Goal: Find specific page/section: Find specific page/section

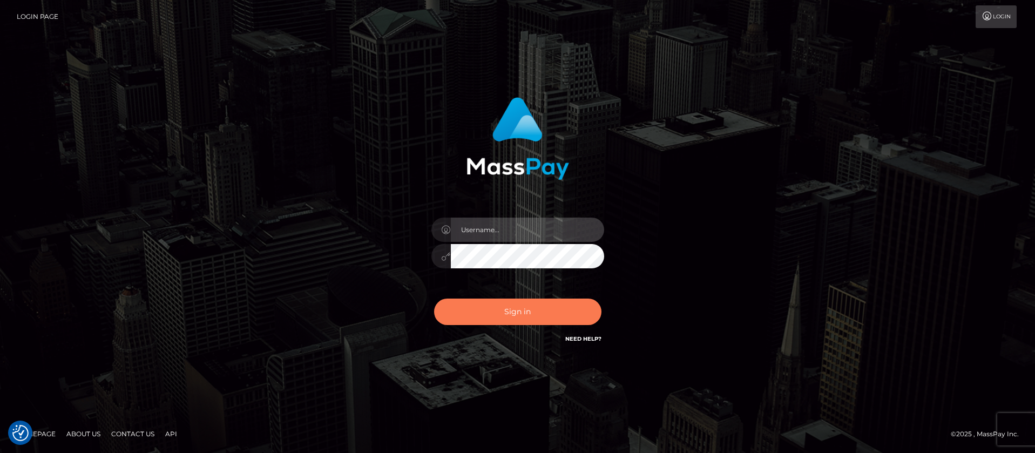
type input "balsaberisic"
click at [474, 319] on button "Sign in" at bounding box center [517, 312] width 167 height 26
type input "balsaberisic"
click at [517, 314] on button "Sign in" at bounding box center [517, 312] width 167 height 26
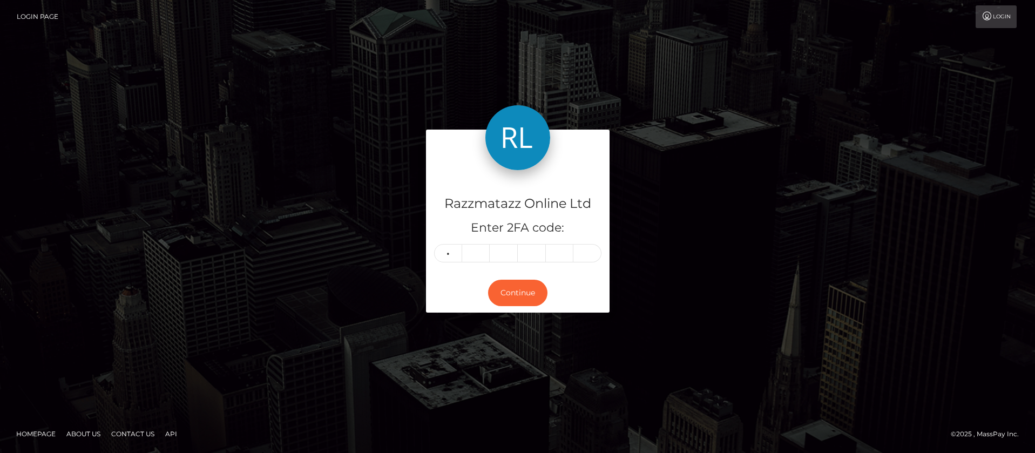
type input "7"
type input "0"
type input "3"
type input "8"
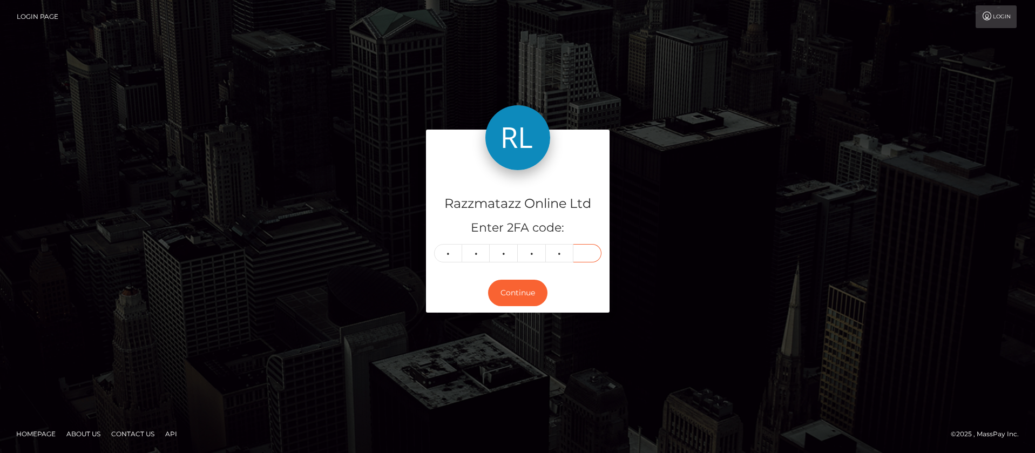
type input "3"
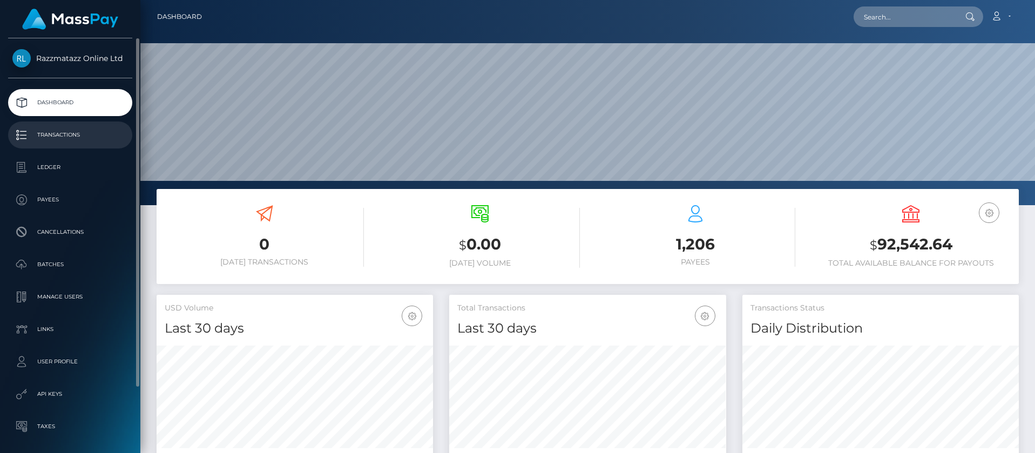
scroll to position [192, 277]
click at [90, 133] on p "Transactions" at bounding box center [70, 135] width 116 height 16
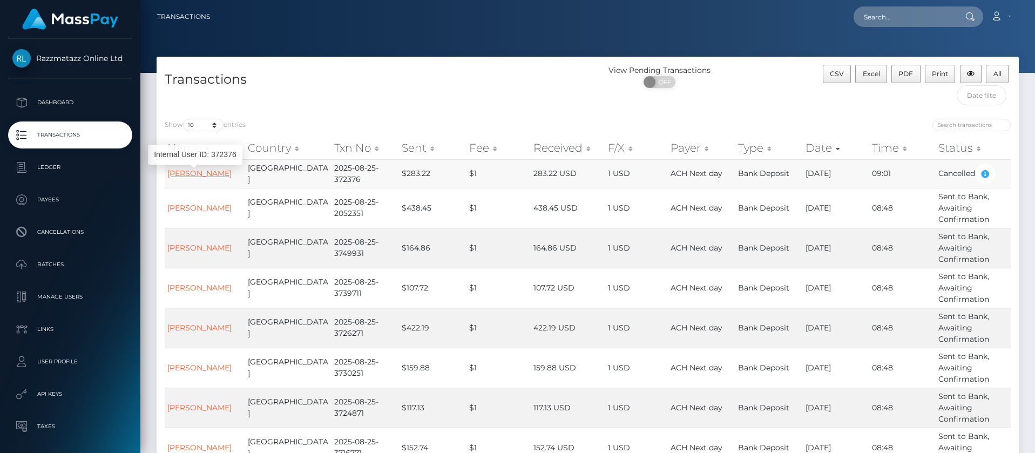
click at [178, 172] on link "[PERSON_NAME]" at bounding box center [199, 173] width 64 height 10
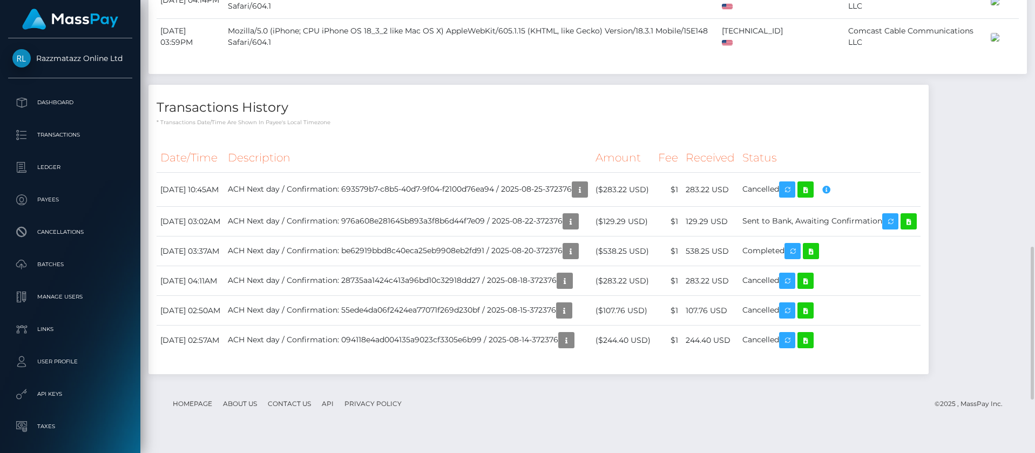
scroll to position [130, 277]
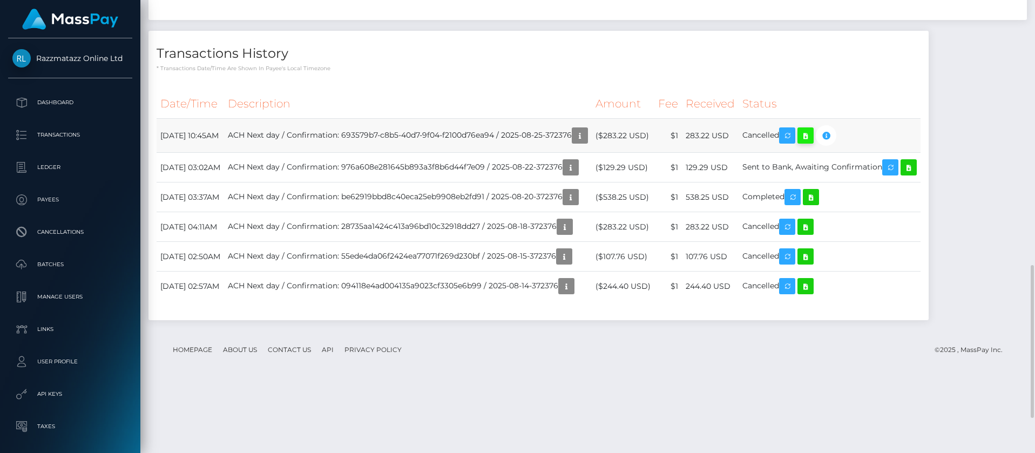
click at [812, 143] on icon at bounding box center [805, 135] width 13 height 13
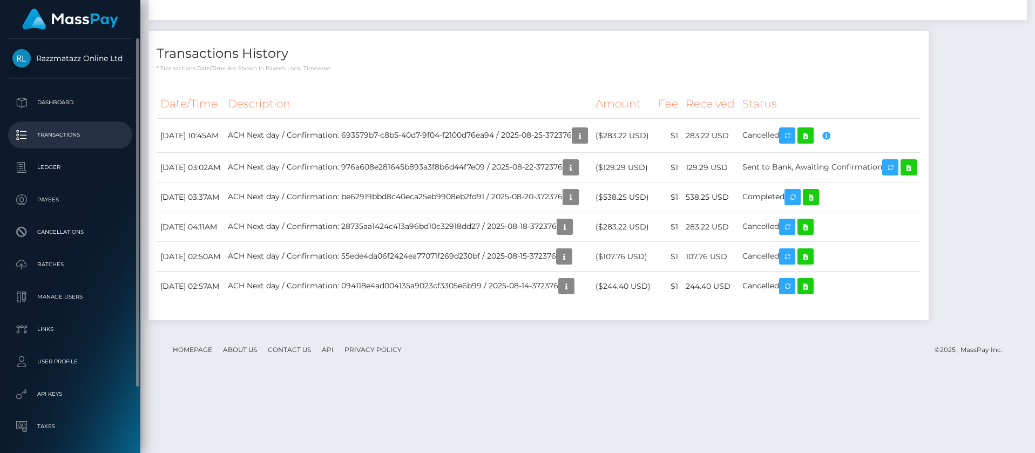
click at [96, 144] on link "Transactions" at bounding box center [70, 134] width 124 height 27
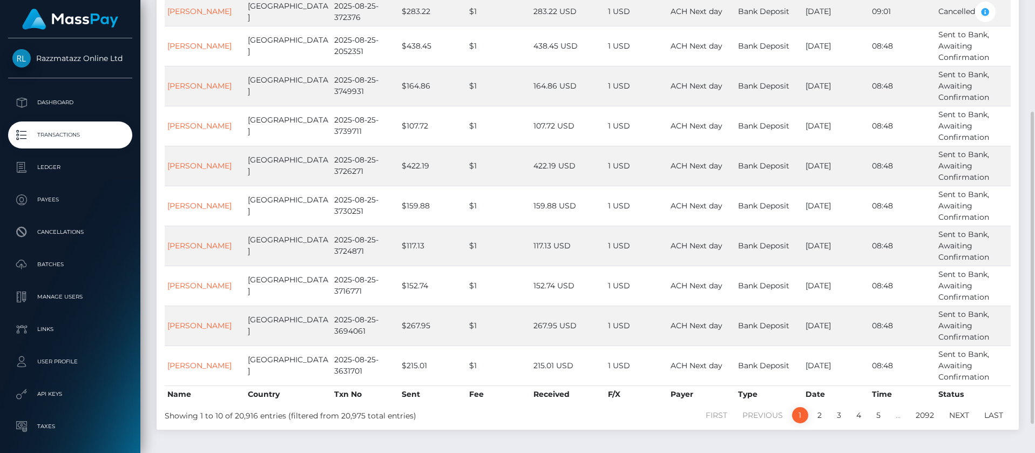
scroll to position [189, 0]
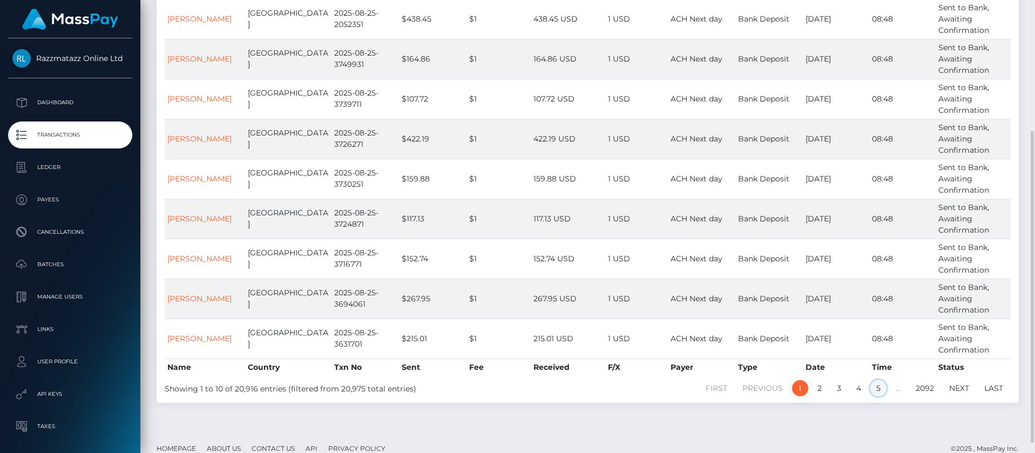
click at [873, 386] on link "5" at bounding box center [878, 388] width 16 height 16
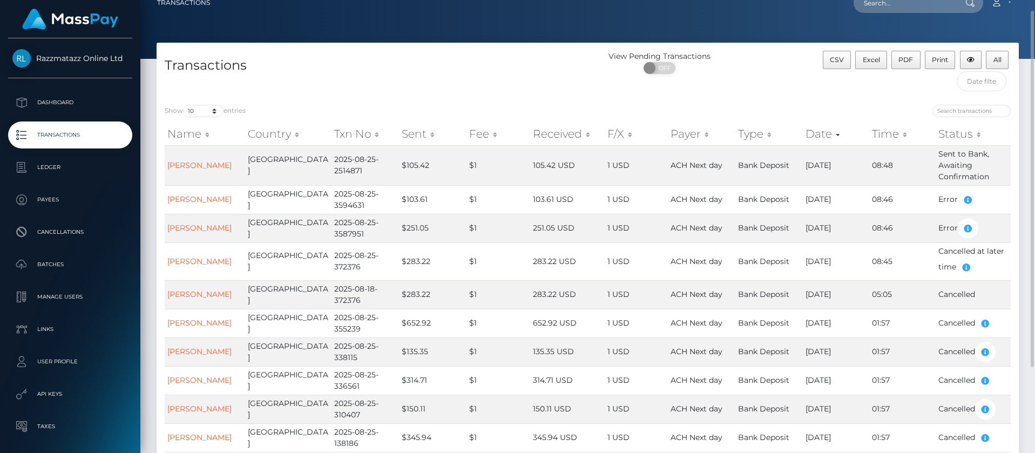
scroll to position [0, 0]
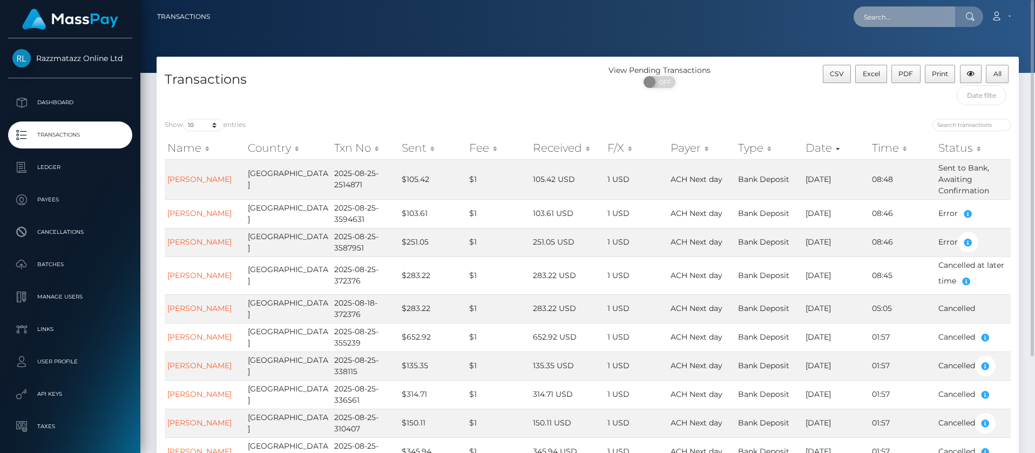
click at [879, 16] on input "text" at bounding box center [905, 16] width 102 height 21
paste input "MELISSA"
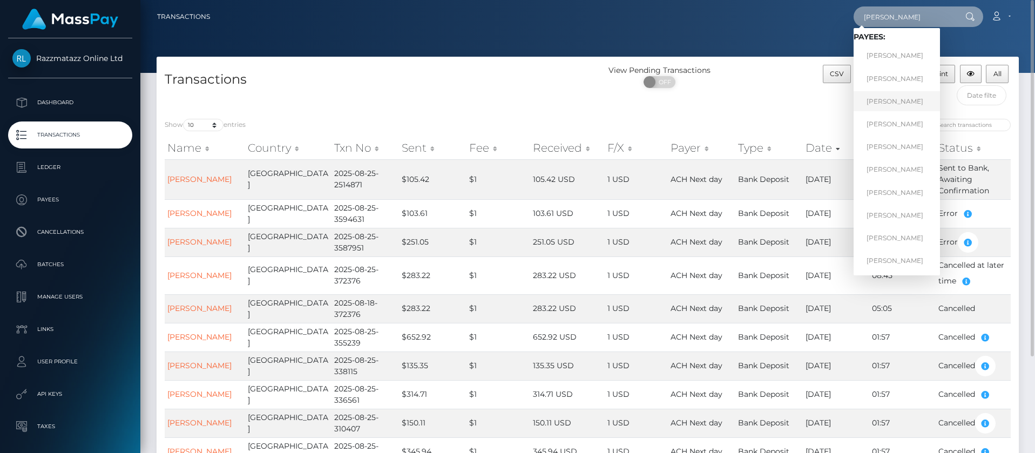
type input "MELISSA"
click at [913, 97] on link "MELISSA MARIE SMAIL" at bounding box center [897, 101] width 86 height 20
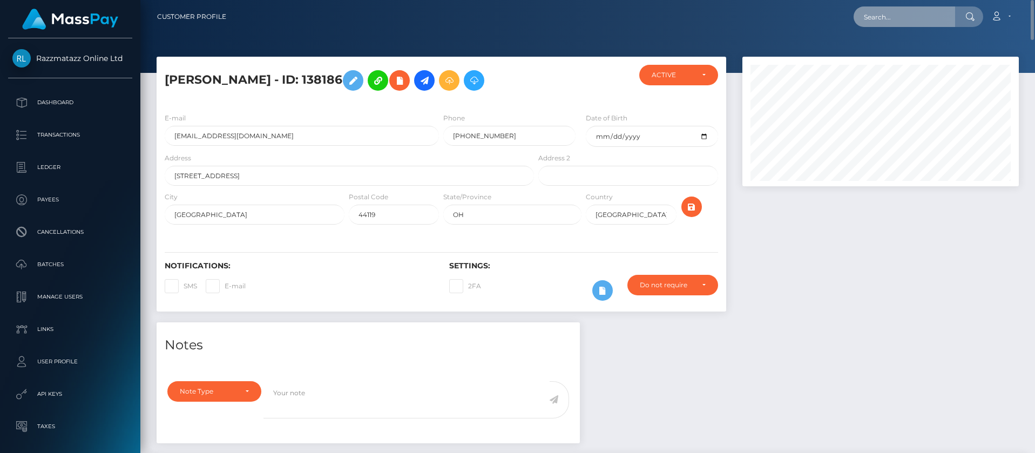
click at [882, 22] on input "text" at bounding box center [905, 16] width 102 height 21
paste input "Nicole Mate"
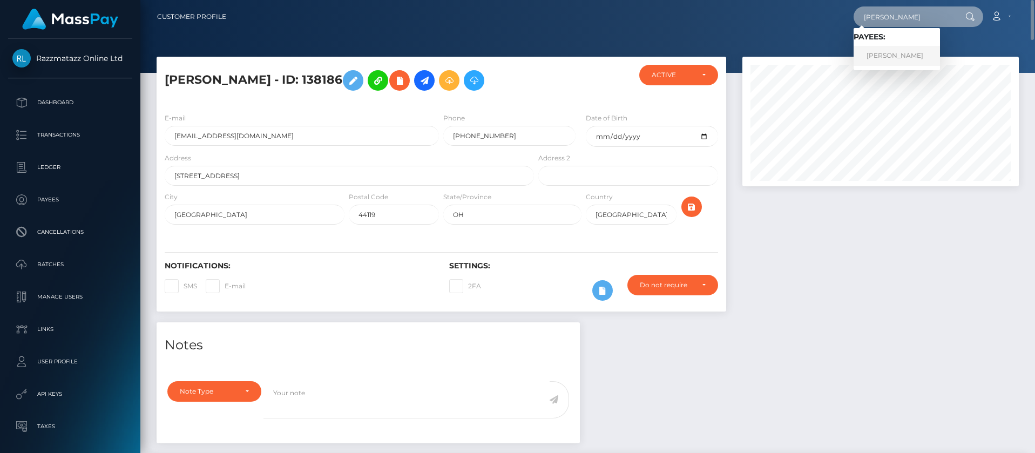
type input "Nicole Mate"
click at [896, 56] on link "[PERSON_NAME]" at bounding box center [897, 56] width 86 height 20
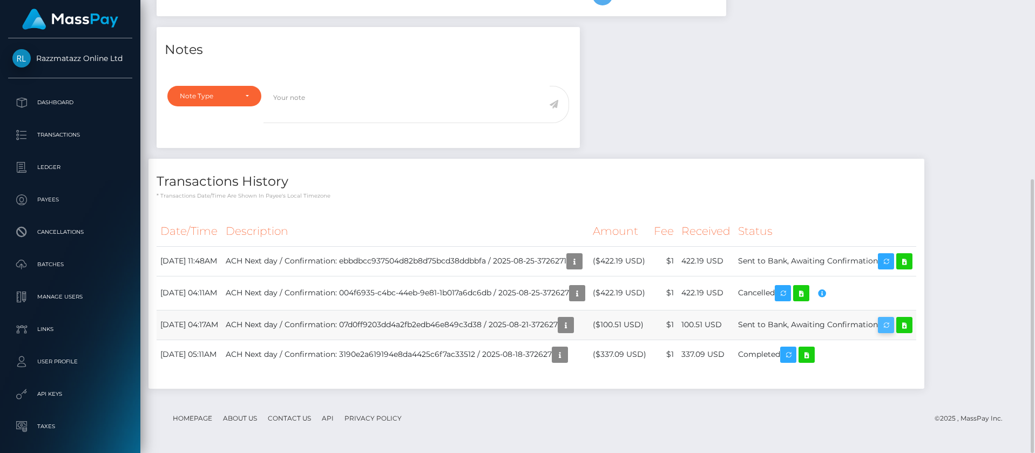
scroll to position [130, 277]
click at [911, 323] on icon at bounding box center [904, 325] width 13 height 13
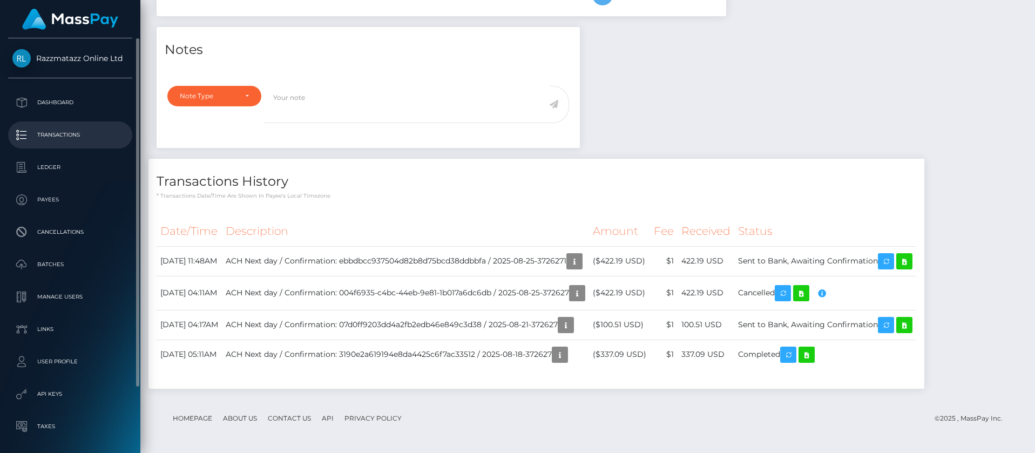
click at [99, 134] on p "Transactions" at bounding box center [70, 135] width 116 height 16
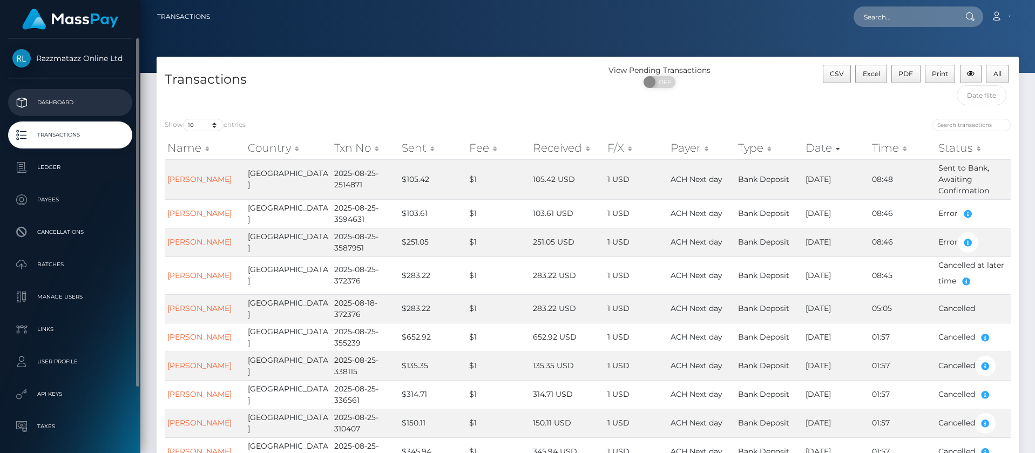
click at [73, 100] on p "Dashboard" at bounding box center [70, 102] width 116 height 16
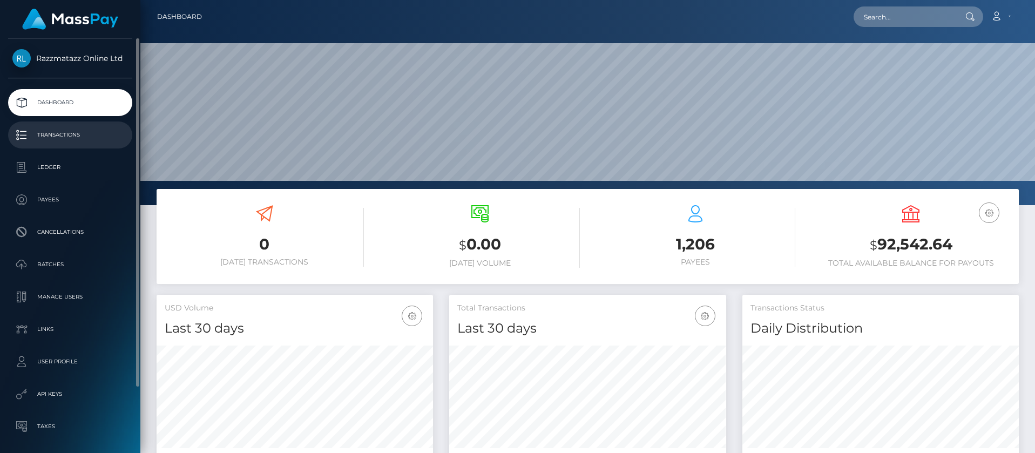
click at [92, 133] on p "Transactions" at bounding box center [70, 135] width 116 height 16
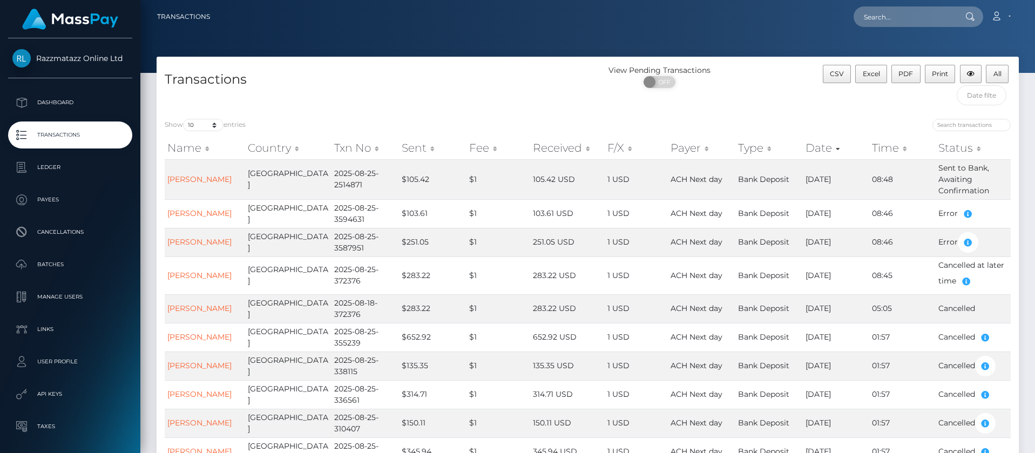
scroll to position [122, 0]
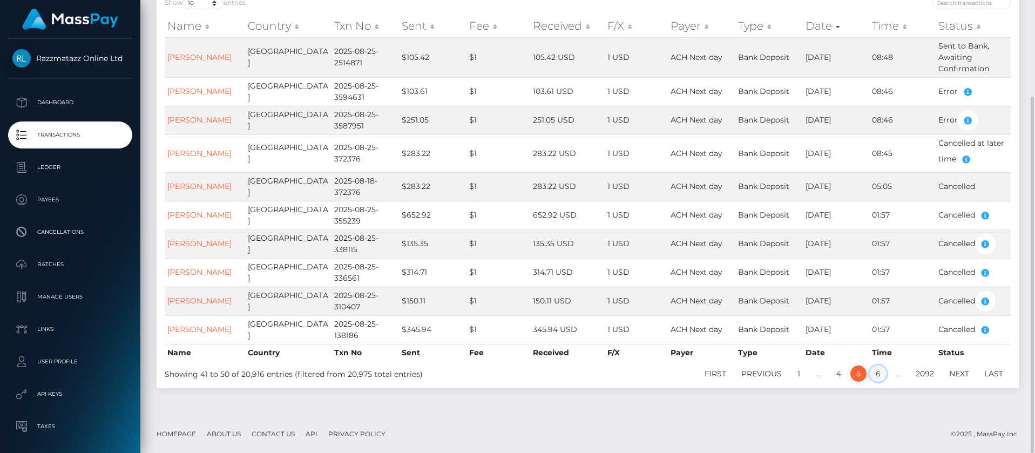
click at [876, 374] on link "6" at bounding box center [878, 374] width 17 height 16
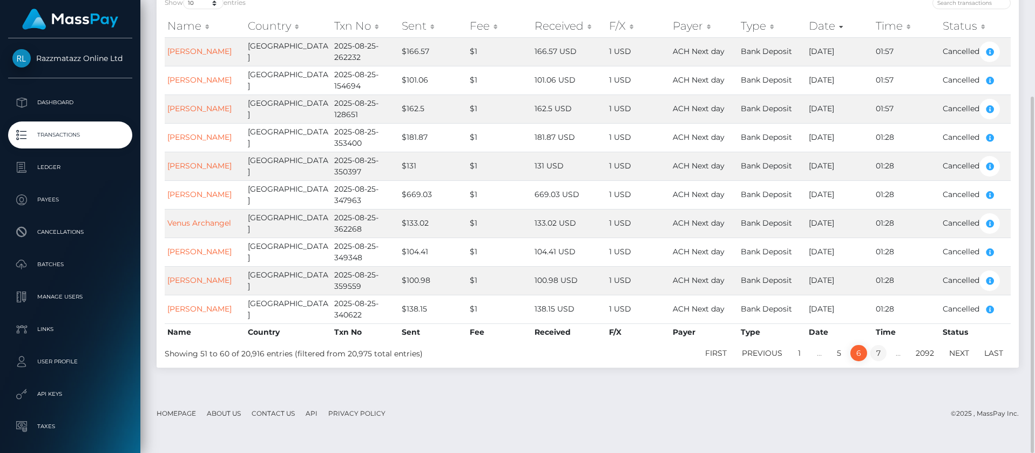
click at [878, 355] on link "7" at bounding box center [878, 353] width 16 height 16
click at [880, 355] on link "8" at bounding box center [878, 353] width 17 height 16
click at [880, 355] on link "9" at bounding box center [878, 353] width 17 height 16
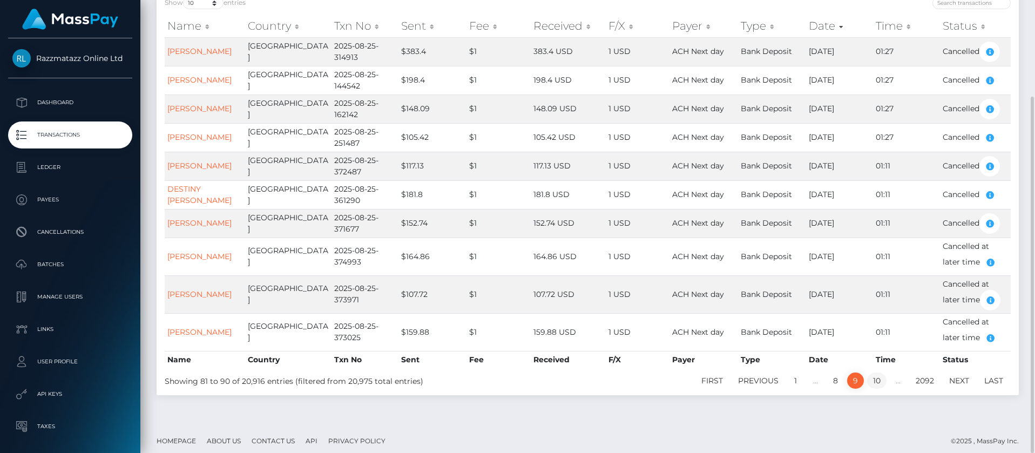
click at [877, 381] on link "10" at bounding box center [876, 381] width 19 height 16
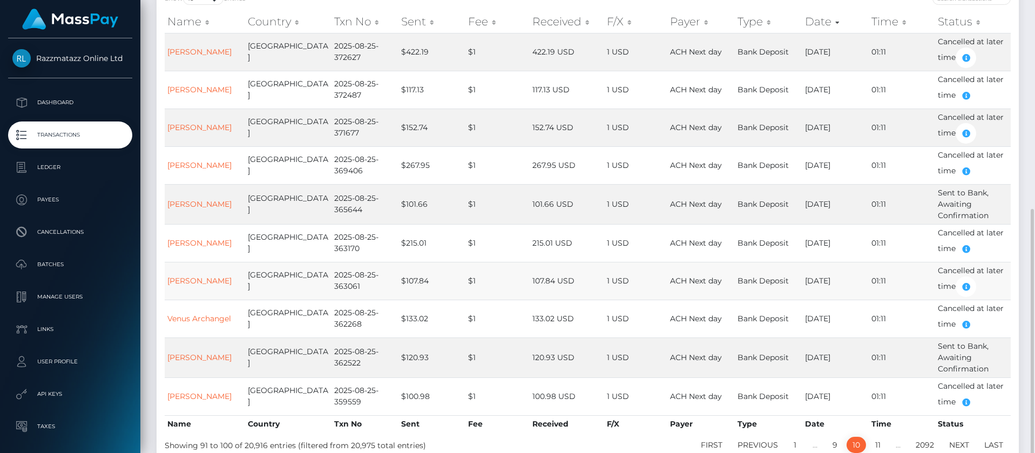
scroll to position [198, 0]
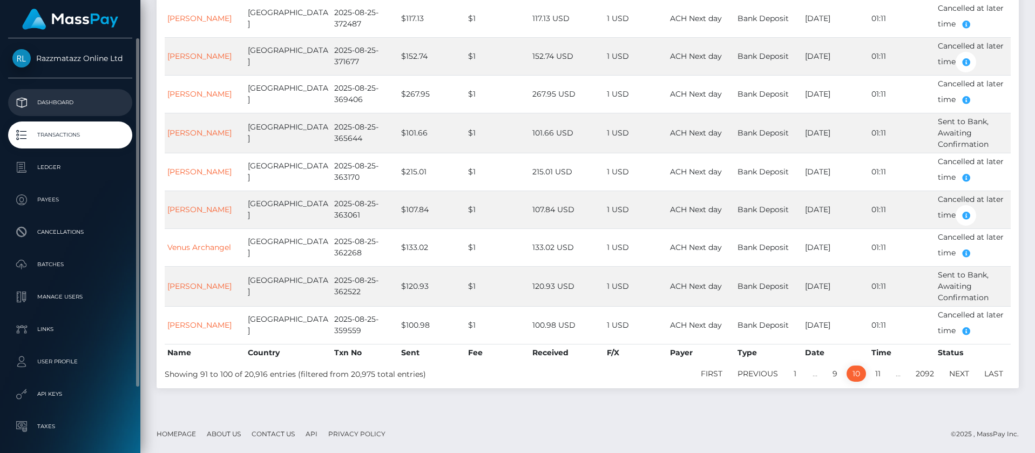
click at [93, 101] on p "Dashboard" at bounding box center [70, 102] width 116 height 16
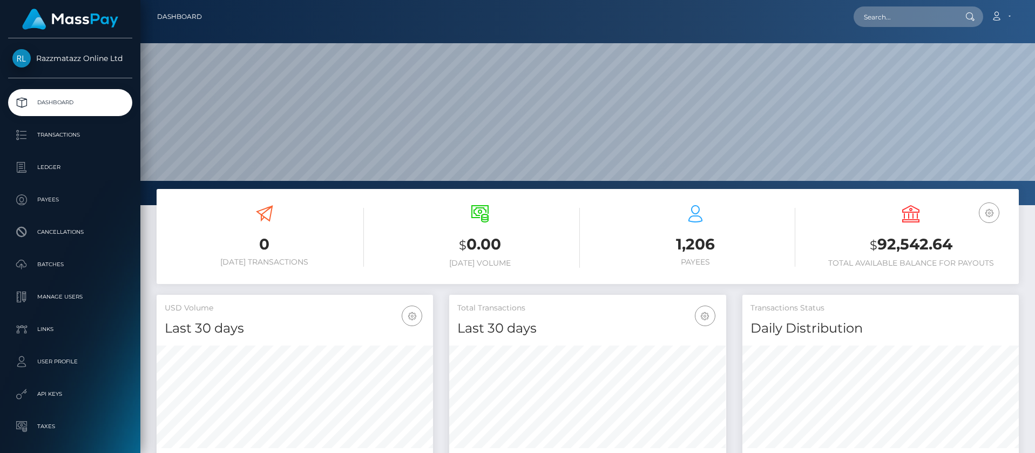
scroll to position [192, 277]
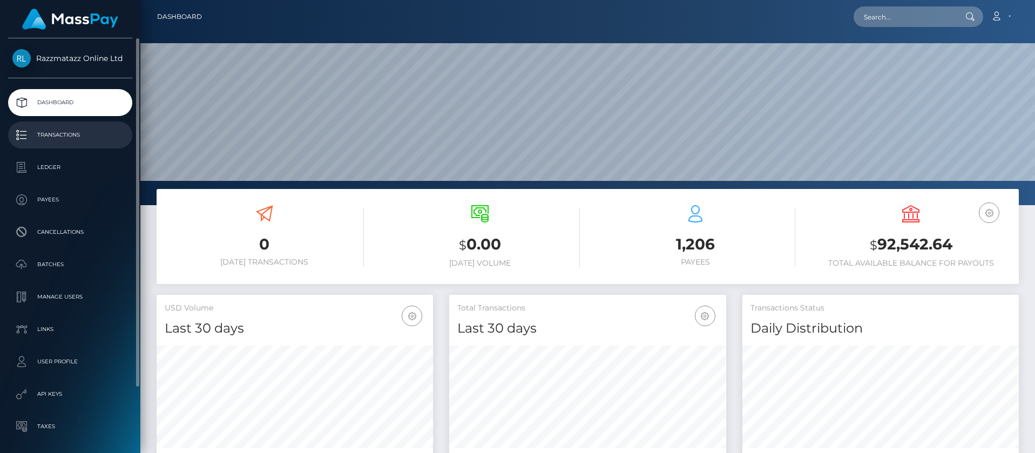
click at [93, 137] on p "Transactions" at bounding box center [70, 135] width 116 height 16
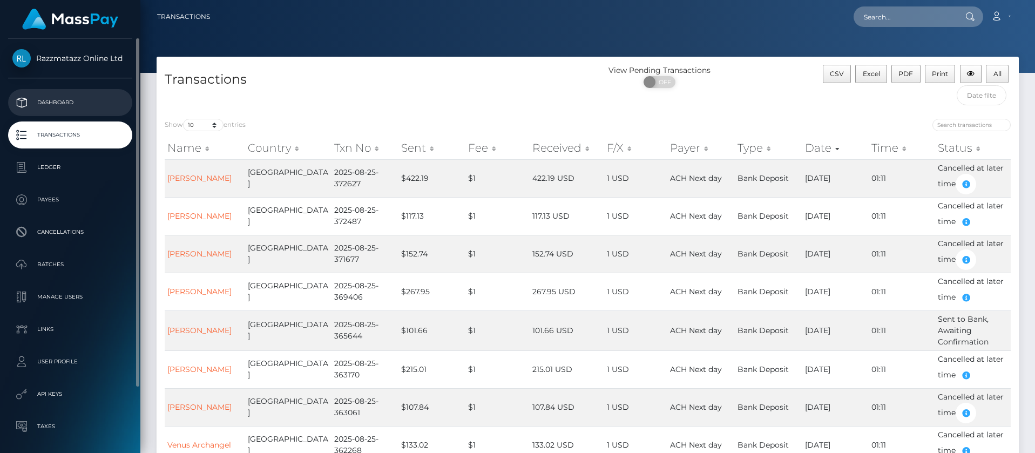
click at [89, 99] on p "Dashboard" at bounding box center [70, 102] width 116 height 16
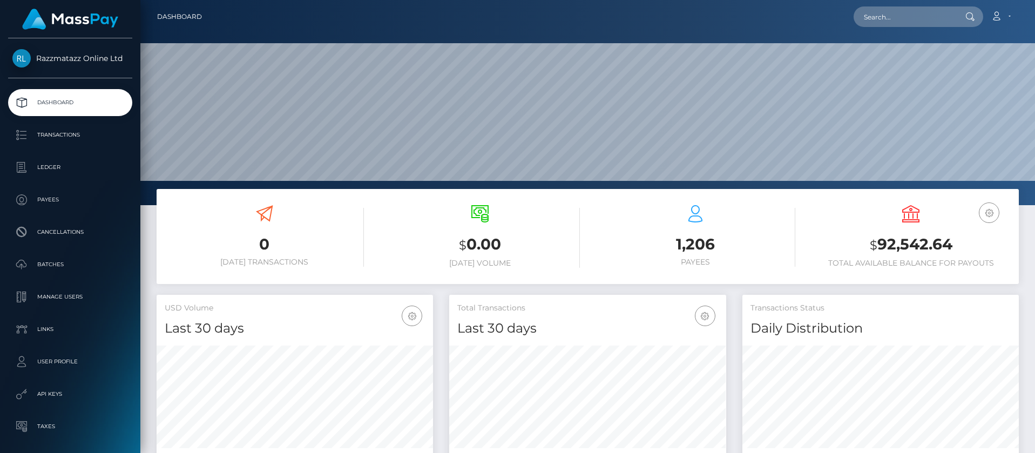
scroll to position [192, 277]
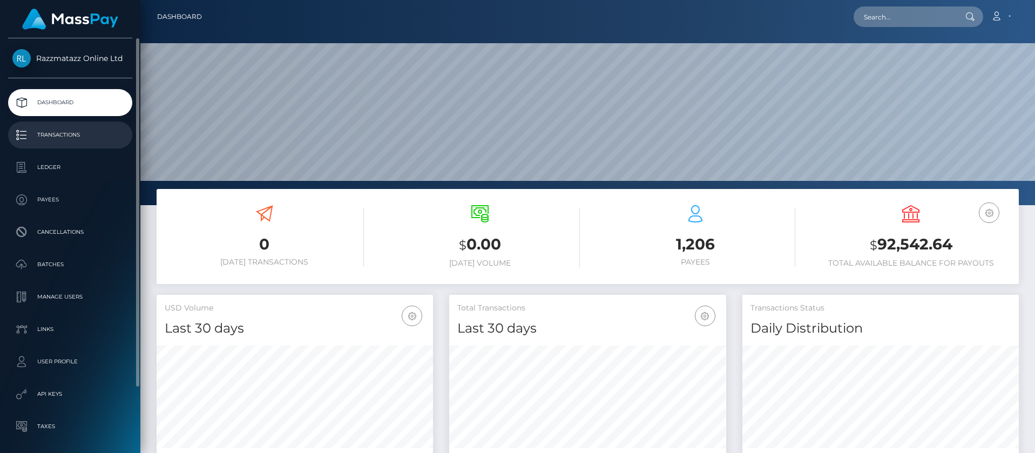
click at [67, 132] on p "Transactions" at bounding box center [70, 135] width 116 height 16
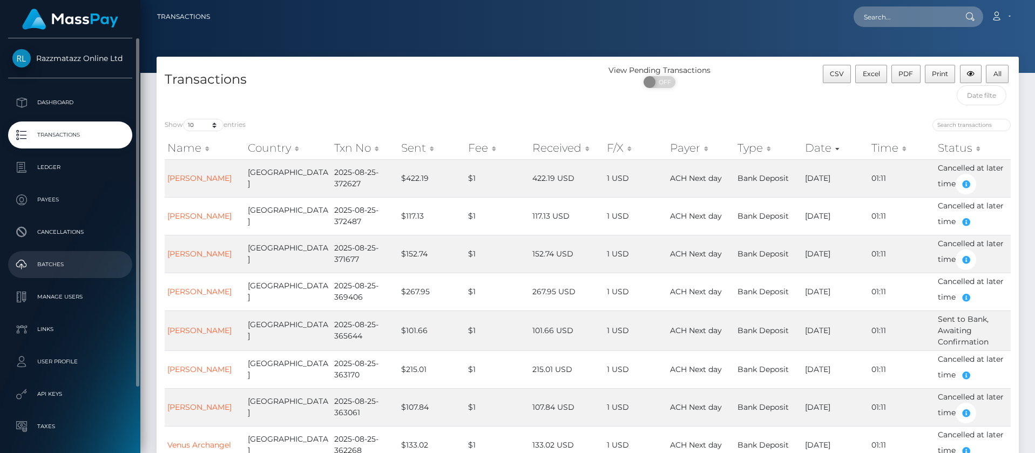
click at [66, 261] on p "Batches" at bounding box center [70, 264] width 116 height 16
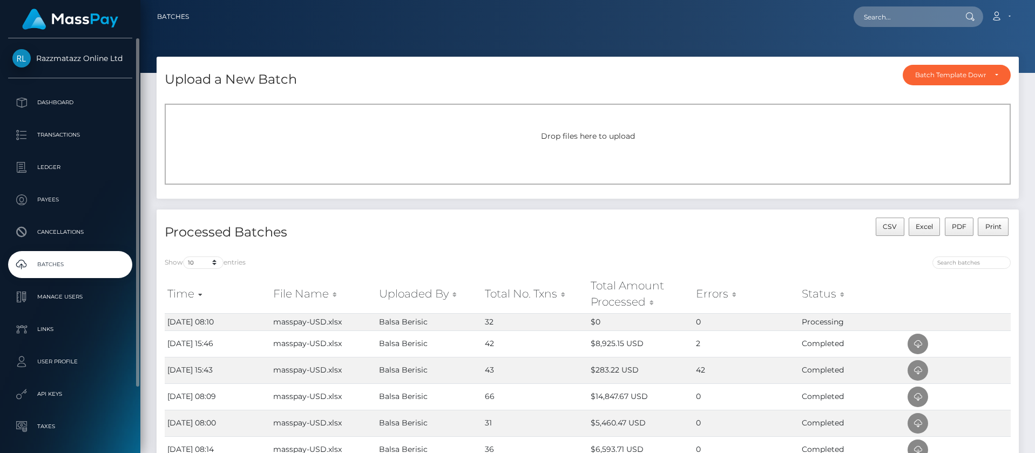
click at [76, 261] on p "Batches" at bounding box center [70, 264] width 116 height 16
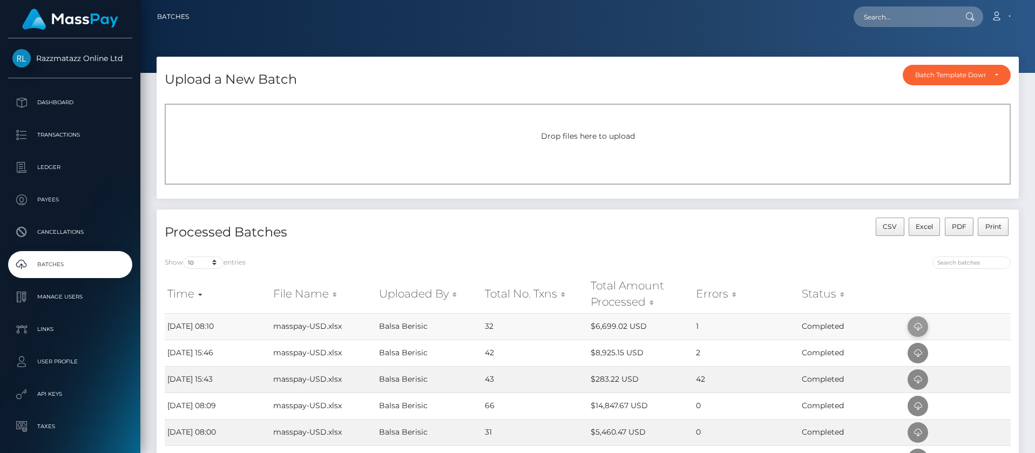
click at [920, 327] on icon at bounding box center [917, 326] width 13 height 13
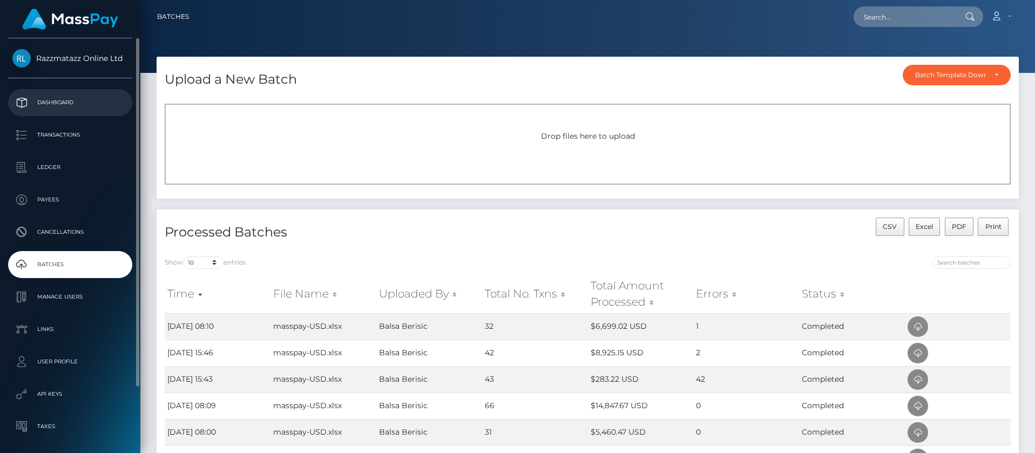
click at [94, 98] on p "Dashboard" at bounding box center [70, 102] width 116 height 16
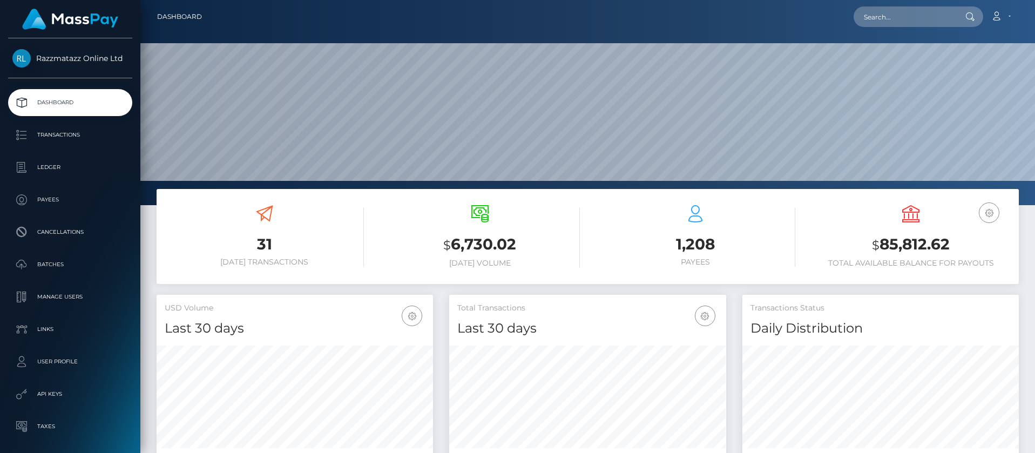
scroll to position [192, 277]
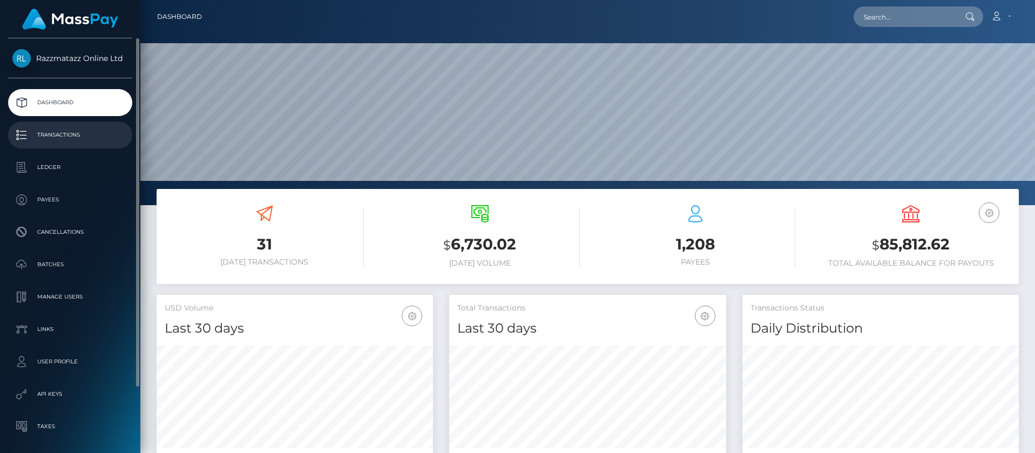
click at [91, 138] on p "Transactions" at bounding box center [70, 135] width 116 height 16
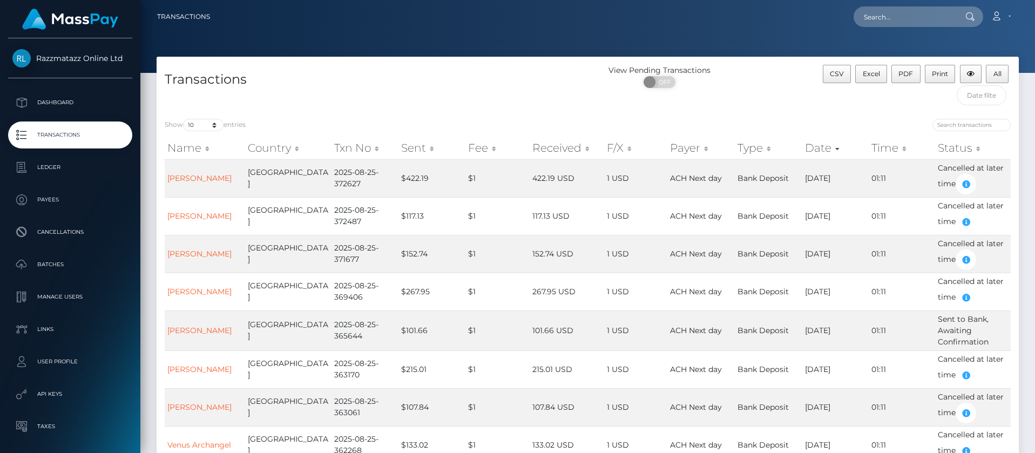
scroll to position [162, 0]
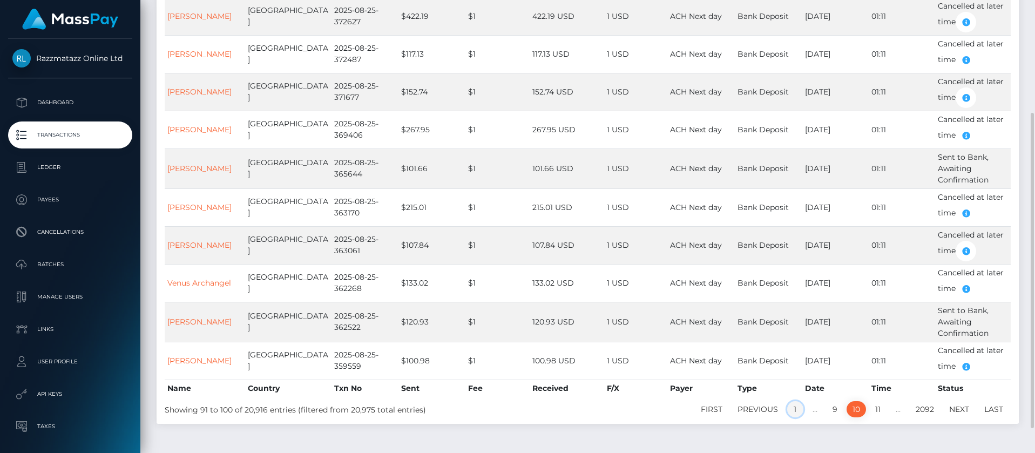
click at [793, 411] on link "1" at bounding box center [795, 409] width 16 height 16
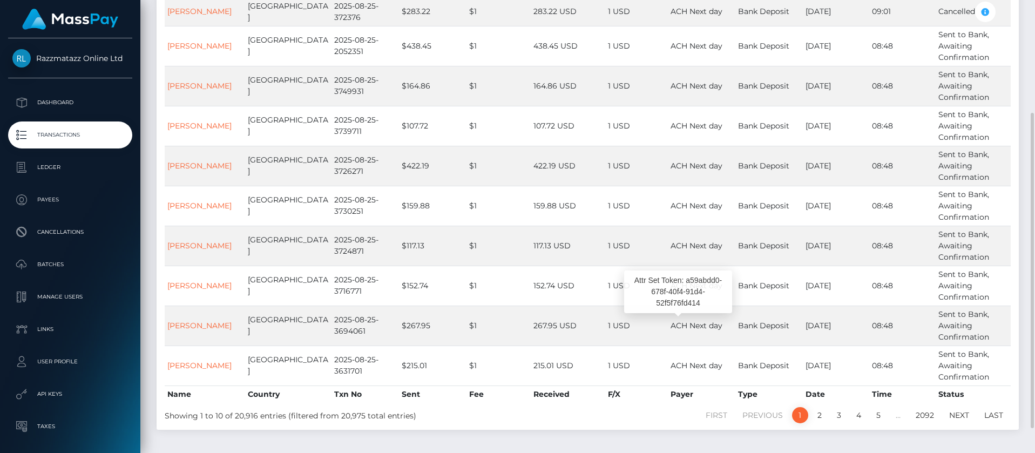
scroll to position [81, 0]
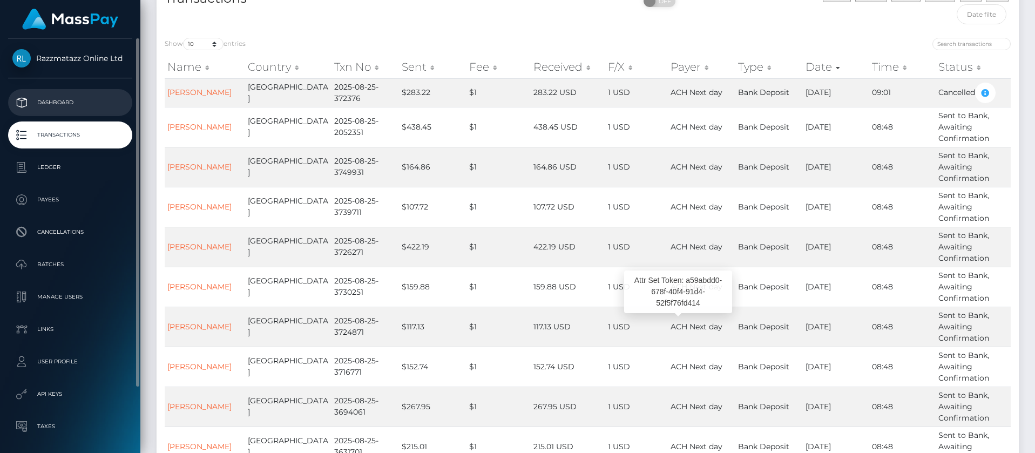
click at [54, 103] on p "Dashboard" at bounding box center [70, 102] width 116 height 16
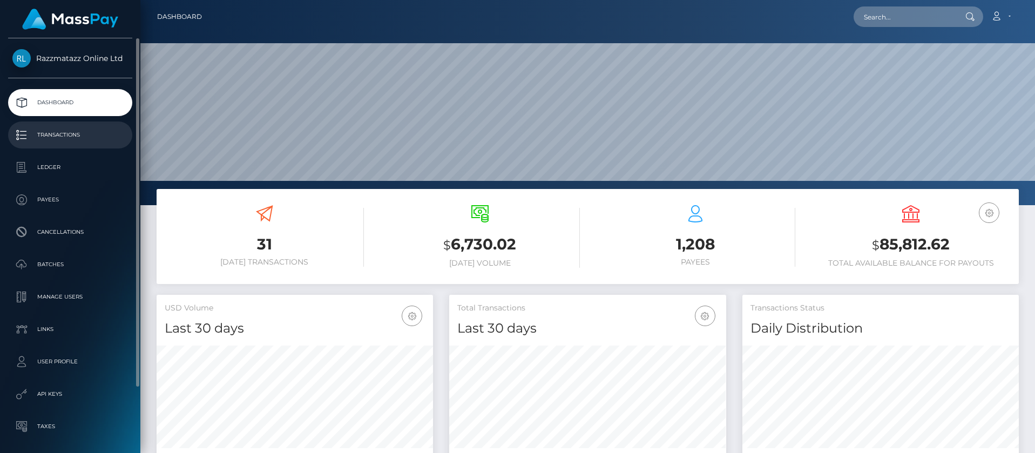
scroll to position [192, 277]
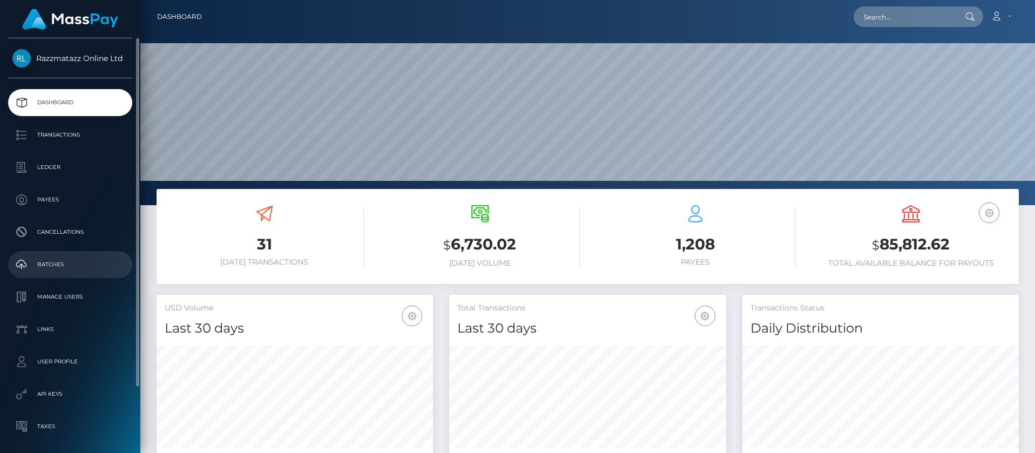
click at [66, 263] on p "Batches" at bounding box center [70, 264] width 116 height 16
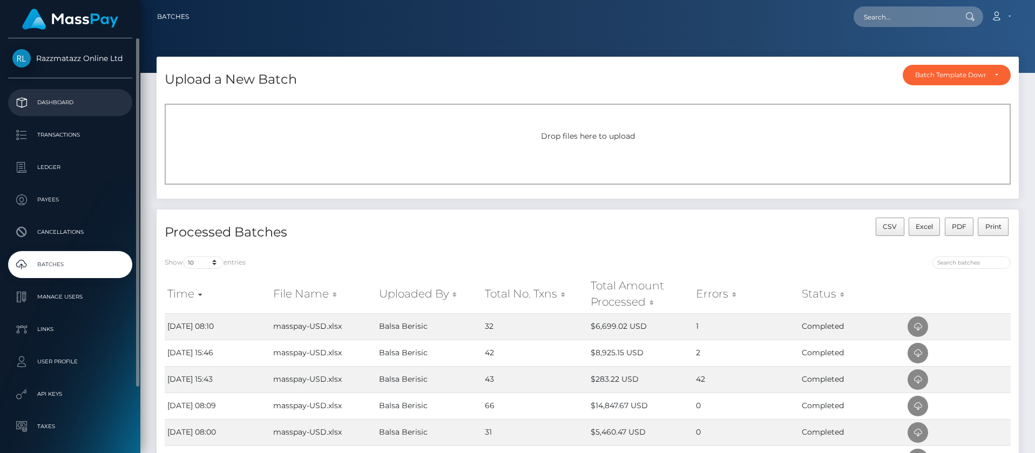
click at [63, 103] on p "Dashboard" at bounding box center [70, 102] width 116 height 16
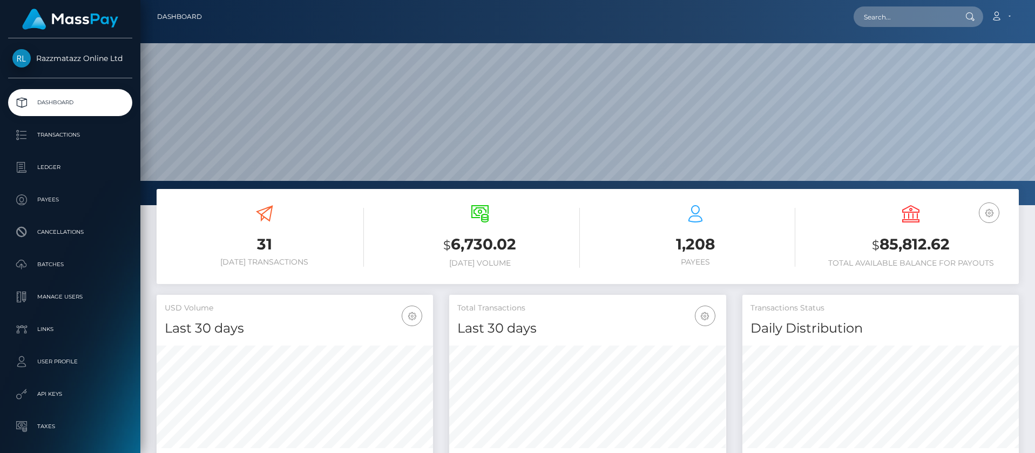
scroll to position [192, 277]
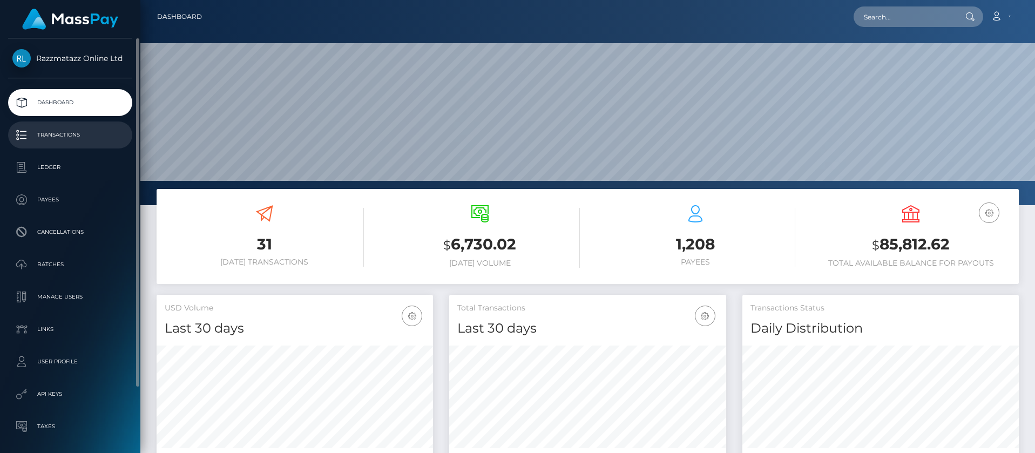
click at [92, 129] on p "Transactions" at bounding box center [70, 135] width 116 height 16
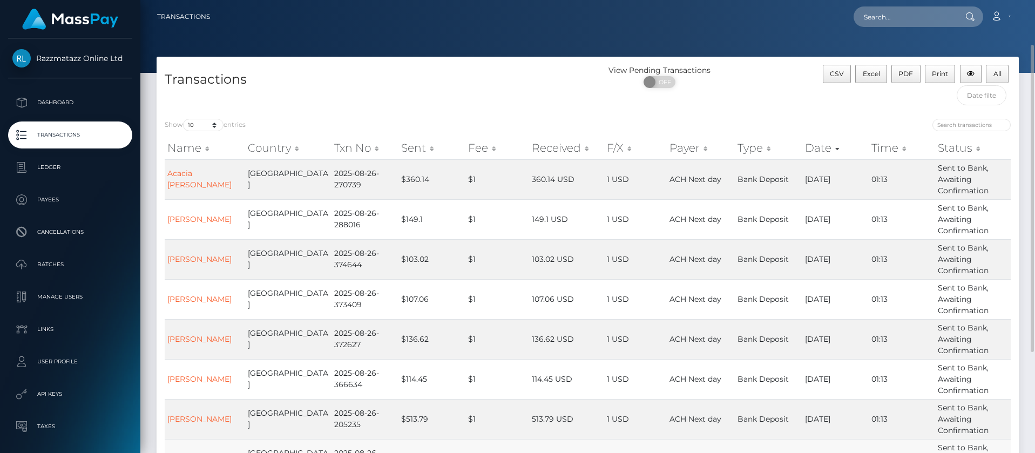
scroll to position [162, 0]
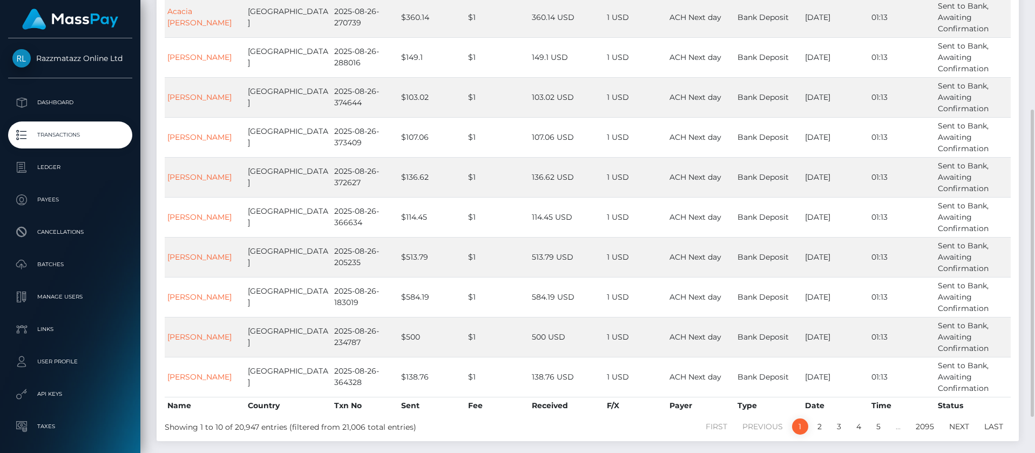
click at [849, 425] on li "4" at bounding box center [859, 426] width 20 height 16
click at [851, 425] on link "4" at bounding box center [858, 426] width 17 height 16
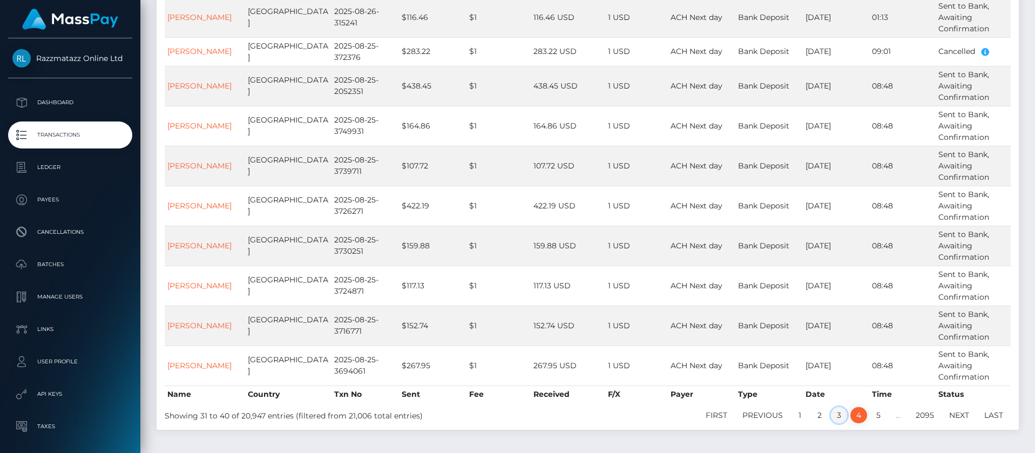
click at [834, 414] on link "3" at bounding box center [839, 415] width 16 height 16
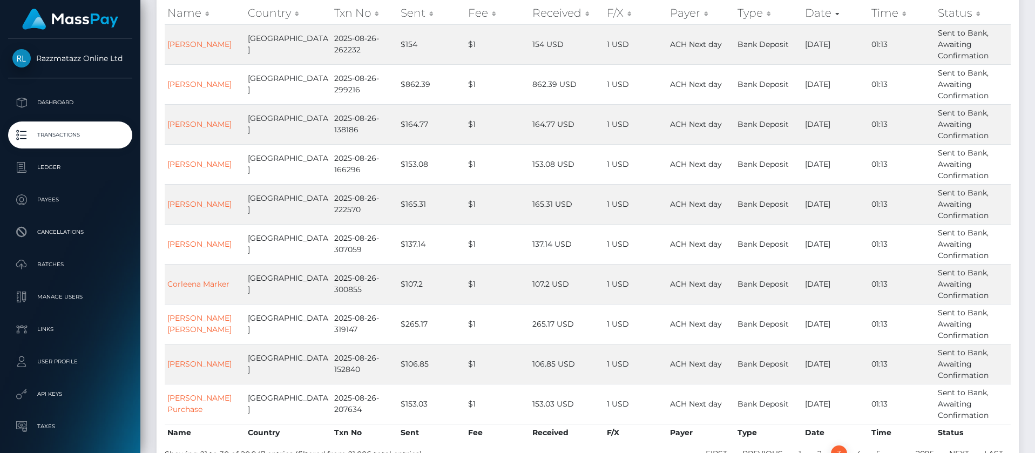
scroll to position [215, 0]
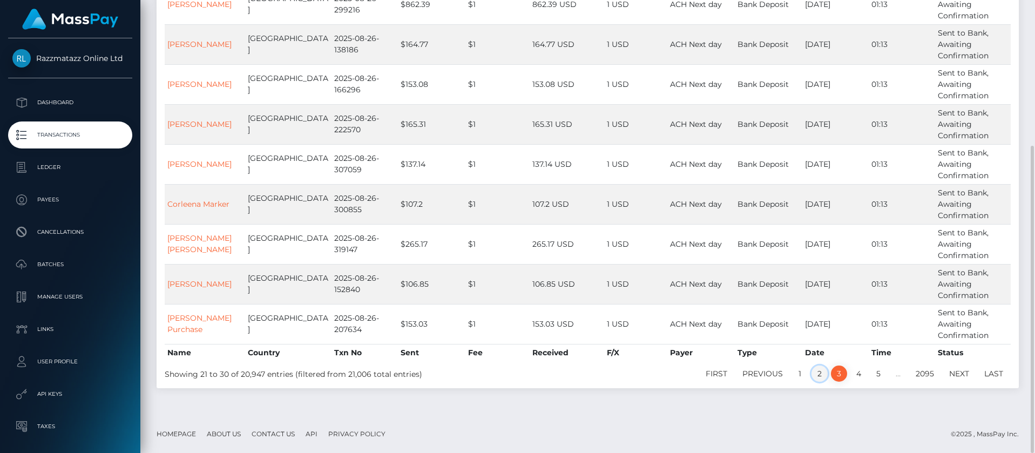
click at [819, 377] on link "2" at bounding box center [820, 374] width 16 height 16
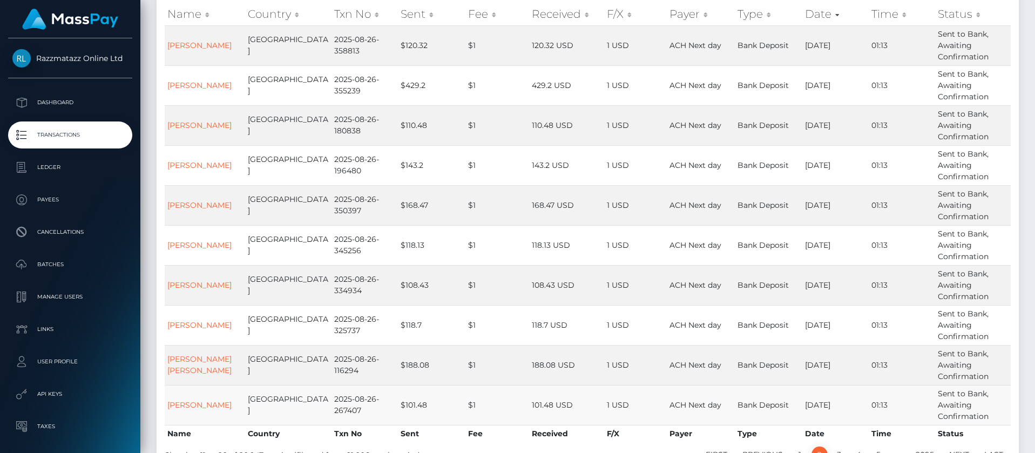
scroll to position [188, 0]
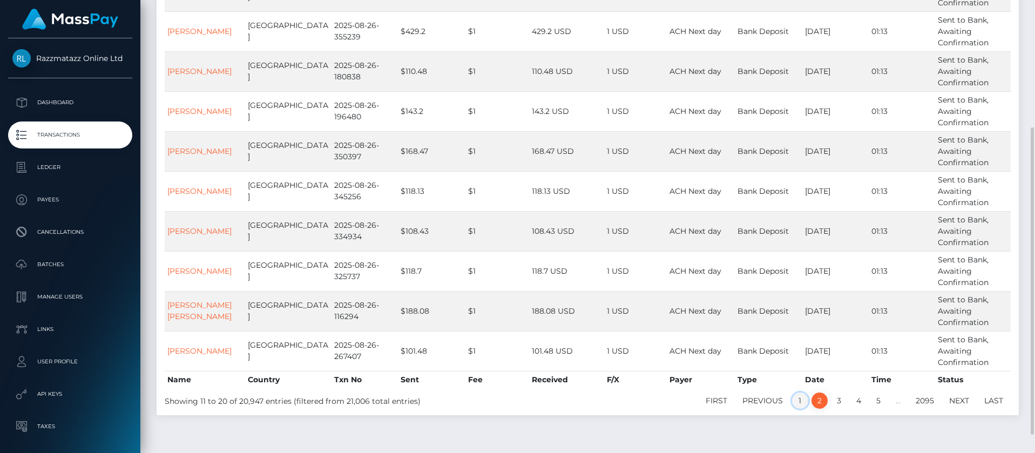
click at [806, 398] on link "1" at bounding box center [800, 401] width 16 height 16
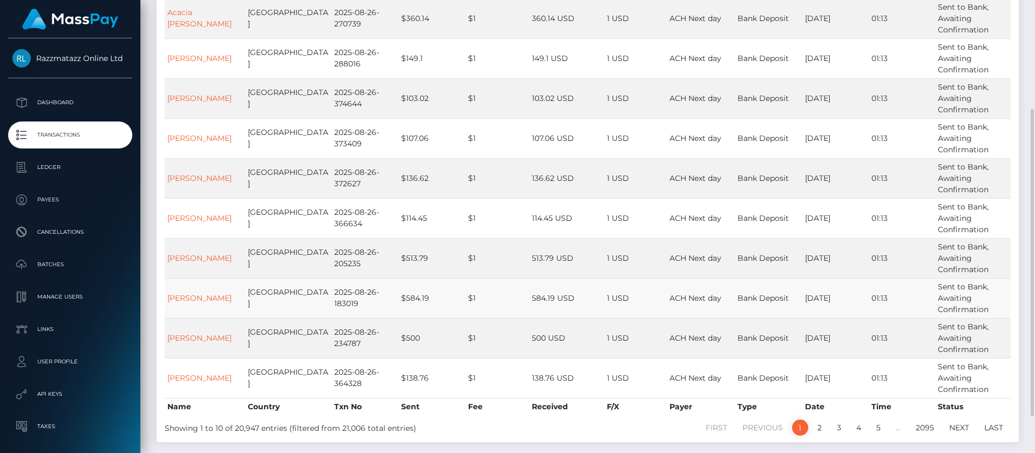
scroll to position [134, 0]
